Goal: Transaction & Acquisition: Purchase product/service

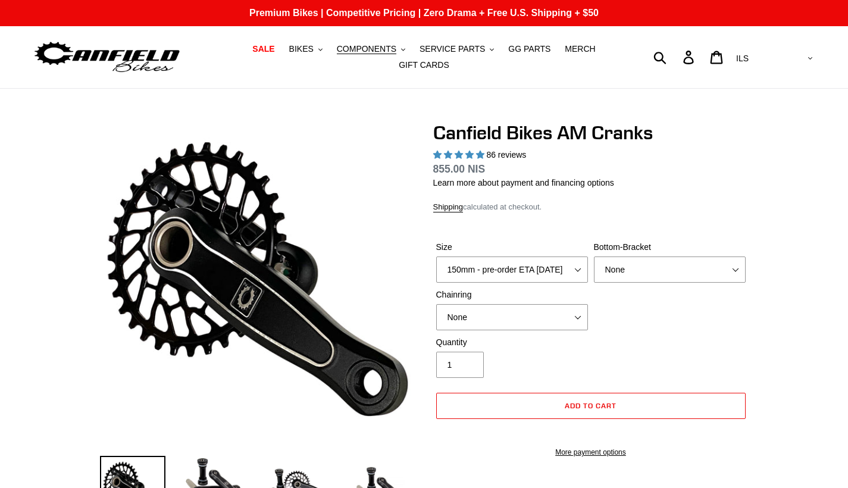
select select "highest-rating"
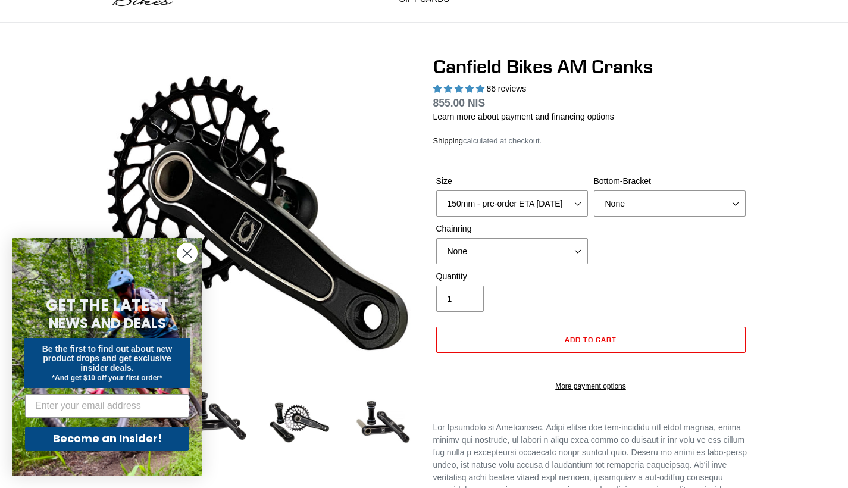
scroll to position [64, 0]
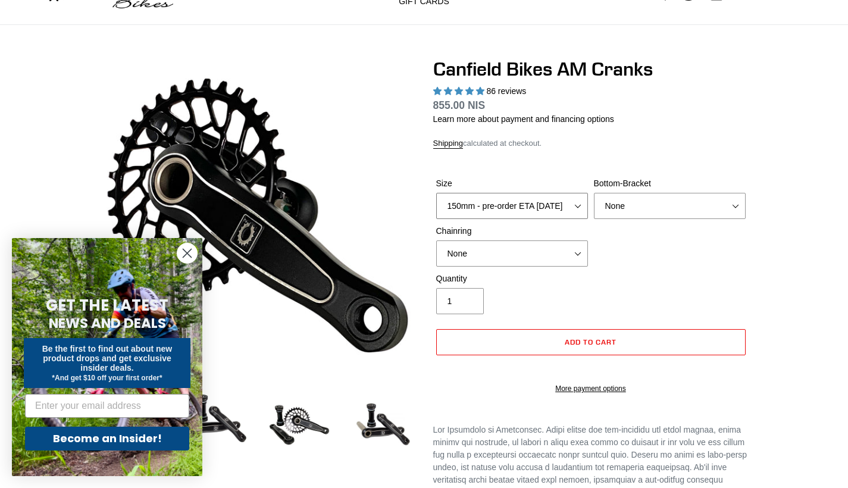
select select "160mm - pre-order ETA 9/30/25"
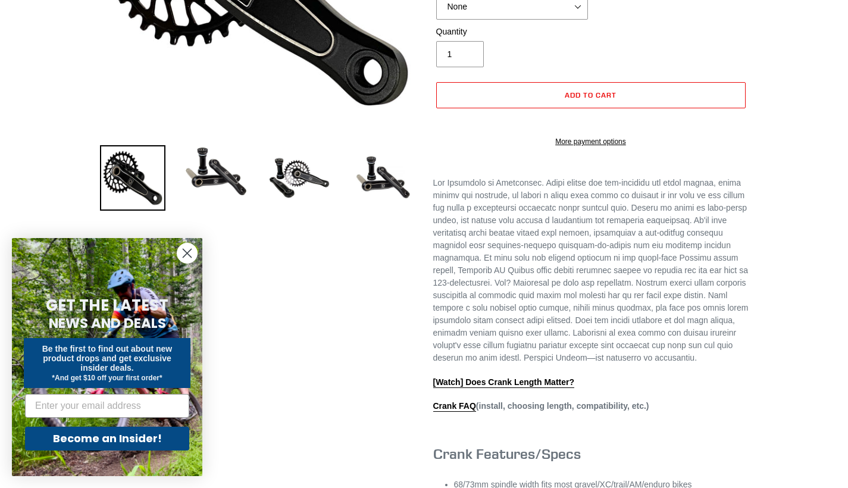
scroll to position [0, 0]
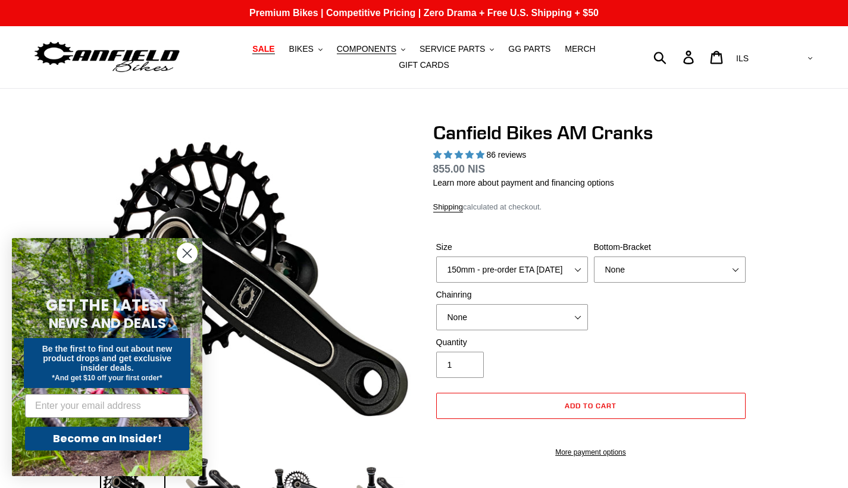
click at [273, 49] on span "SALE" at bounding box center [263, 49] width 22 height 10
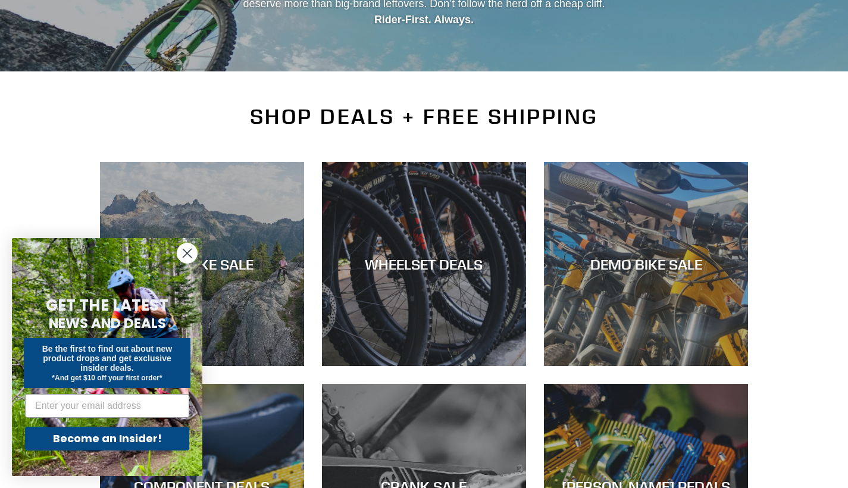
scroll to position [260, 0]
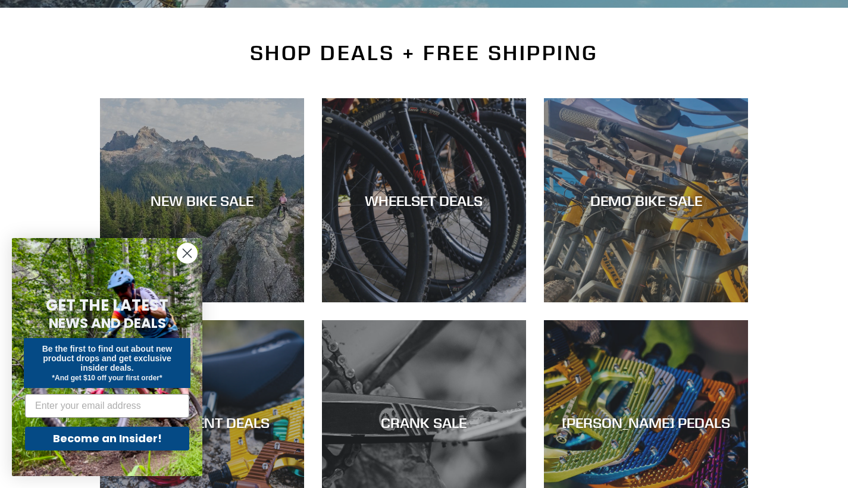
click at [188, 255] on icon "Close dialog" at bounding box center [187, 253] width 8 height 8
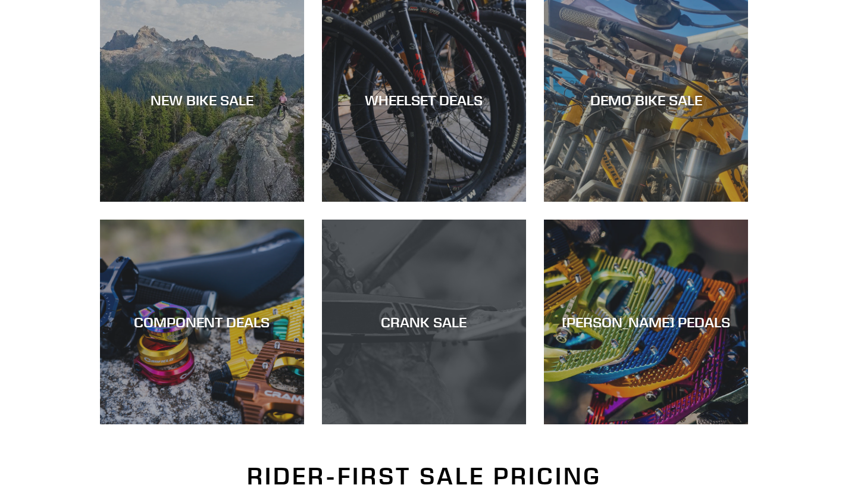
scroll to position [363, 0]
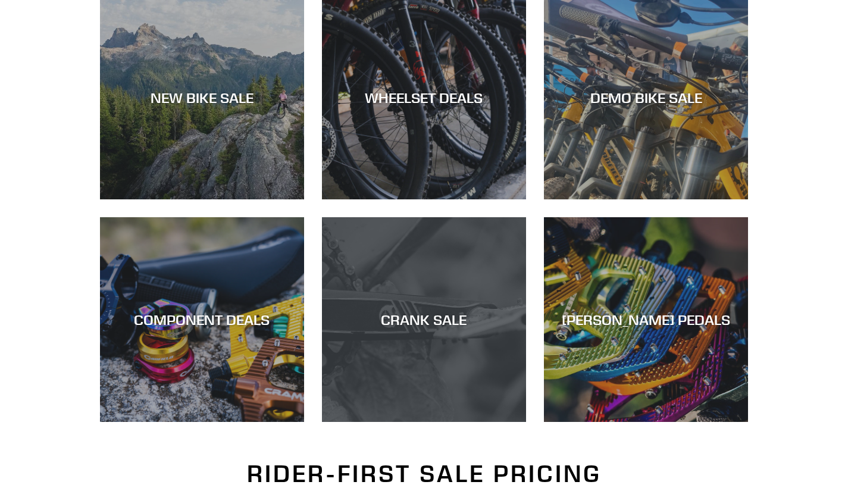
click at [413, 422] on div "CRANK SALE" at bounding box center [424, 422] width 204 height 0
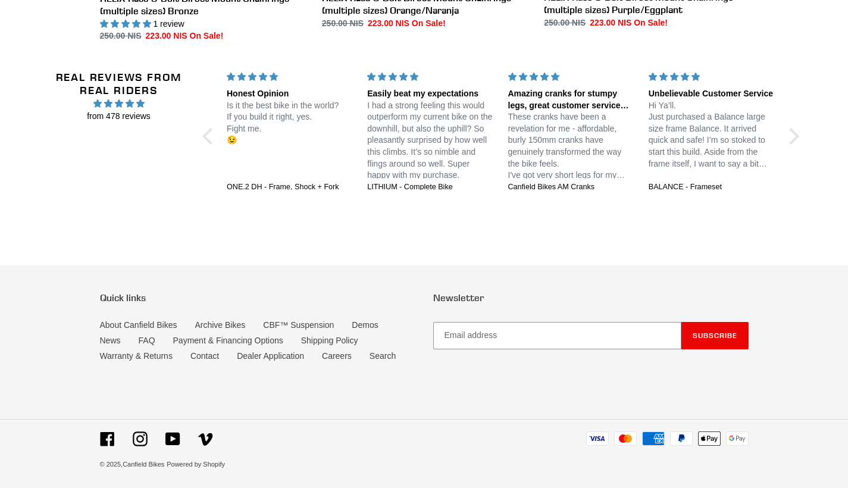
scroll to position [894, 0]
